Goal: Find specific page/section: Find specific page/section

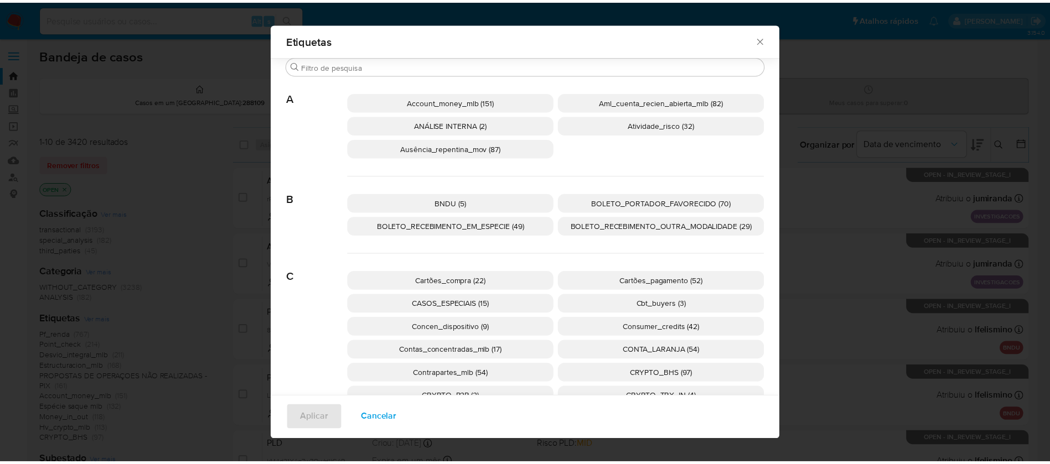
scroll to position [652, 0]
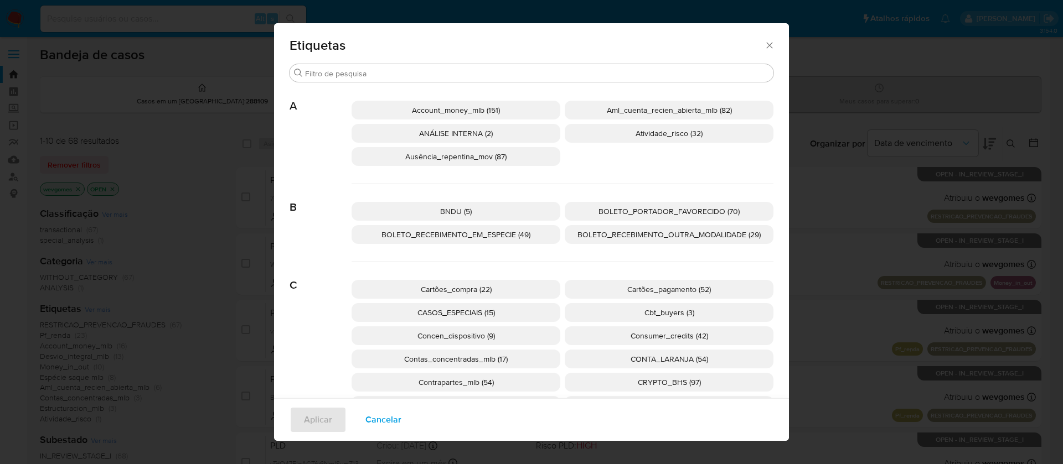
click at [9, 20] on div "Etiquetas Procurar A Account_money_mlb (151) Aml_cuenta_recien_abierta_mlb (82)…" at bounding box center [531, 232] width 1063 height 464
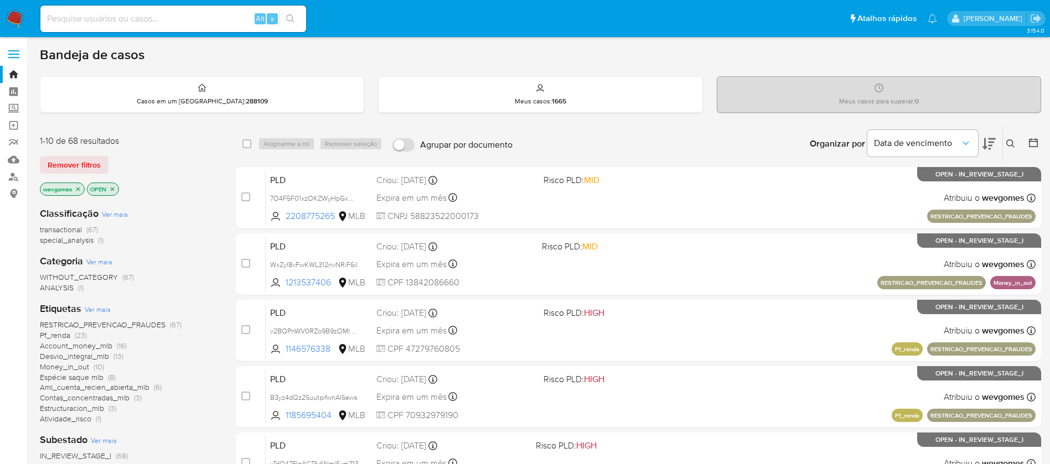
click at [21, 18] on img at bounding box center [15, 18] width 19 height 19
click at [79, 191] on icon "close-filter" at bounding box center [78, 189] width 7 height 7
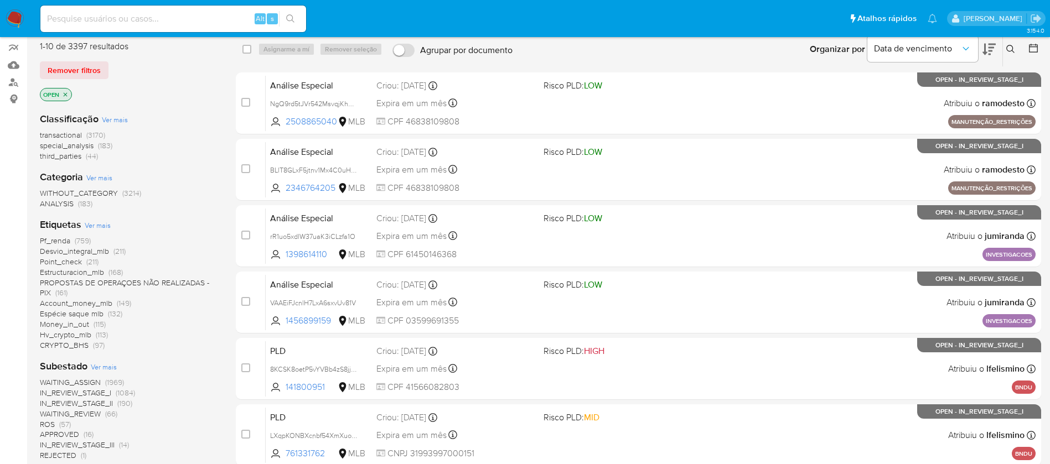
scroll to position [410, 0]
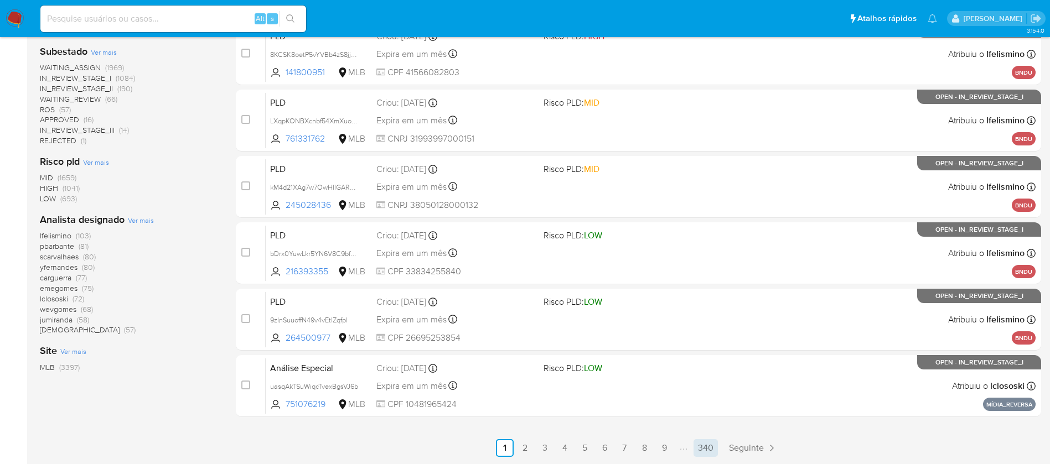
click at [706, 452] on link "340" at bounding box center [705, 448] width 24 height 18
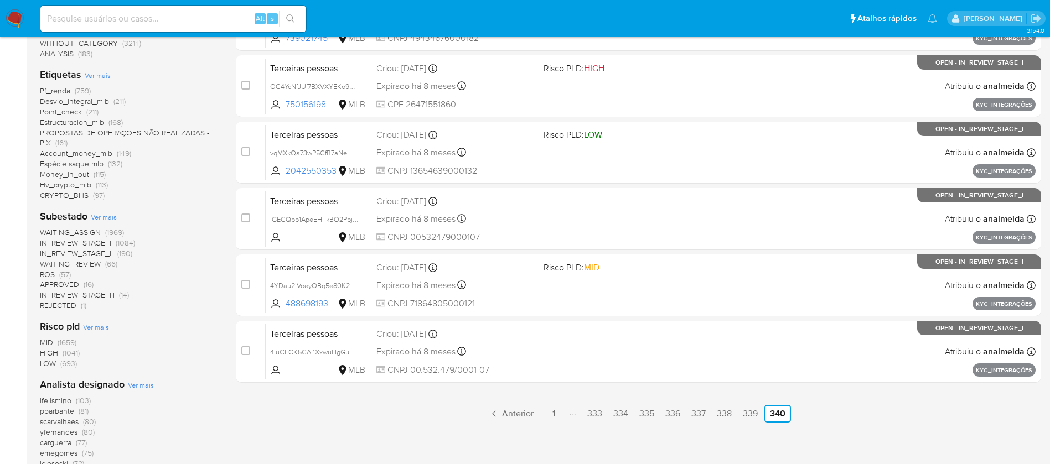
scroll to position [267, 0]
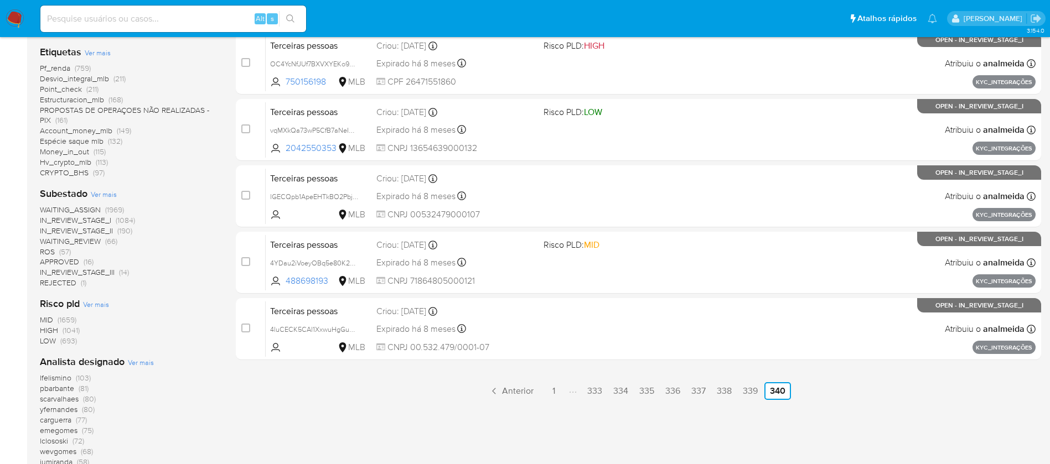
click at [102, 221] on span "IN_REVIEW_STAGE_I" at bounding box center [75, 220] width 71 height 11
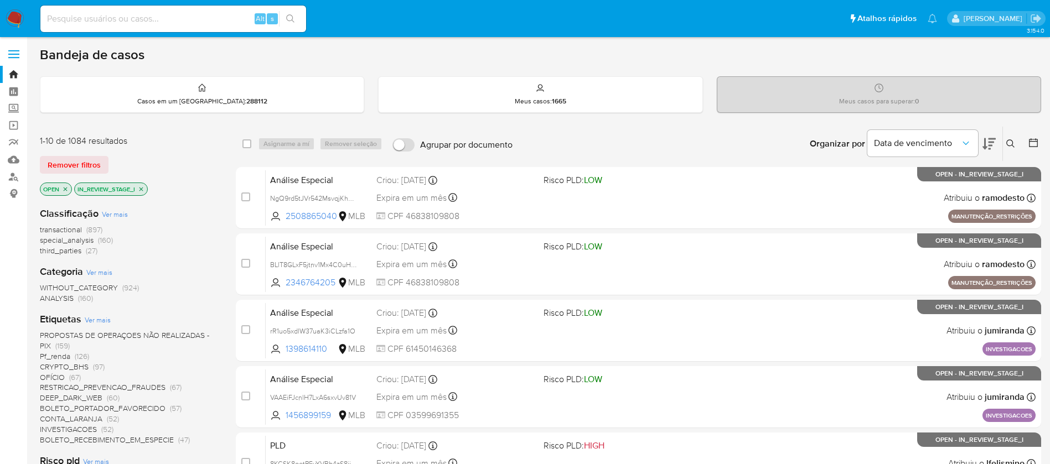
click at [11, 15] on img at bounding box center [15, 18] width 19 height 19
